Goal: Task Accomplishment & Management: Manage account settings

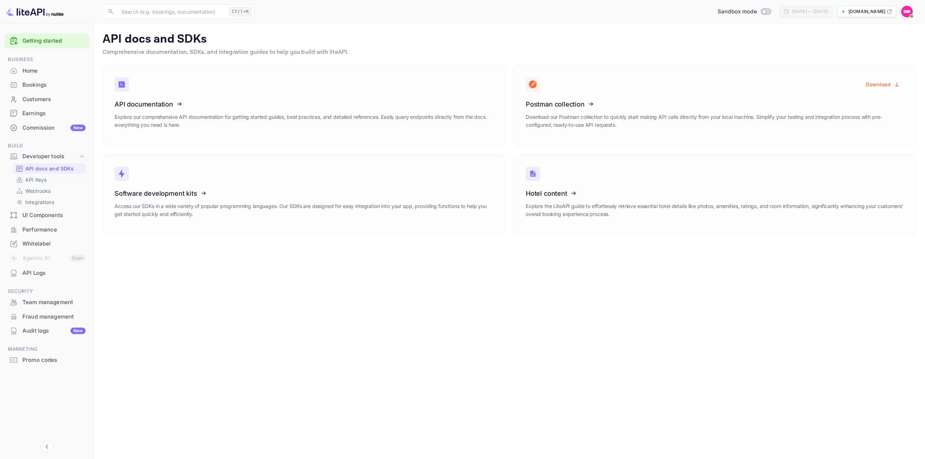
click at [46, 182] on p "API Keys" at bounding box center [35, 180] width 21 height 8
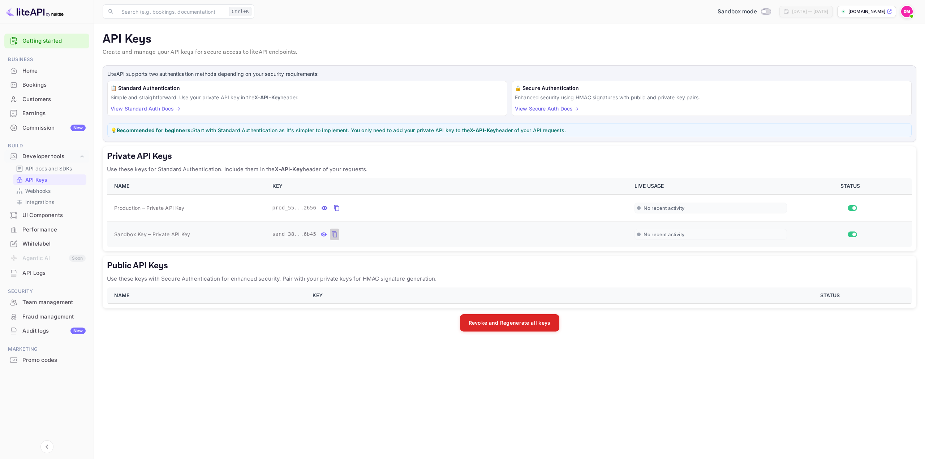
click at [332, 231] on icon "private api keys table" at bounding box center [334, 234] width 7 height 9
